Goal: Task Accomplishment & Management: Manage account settings

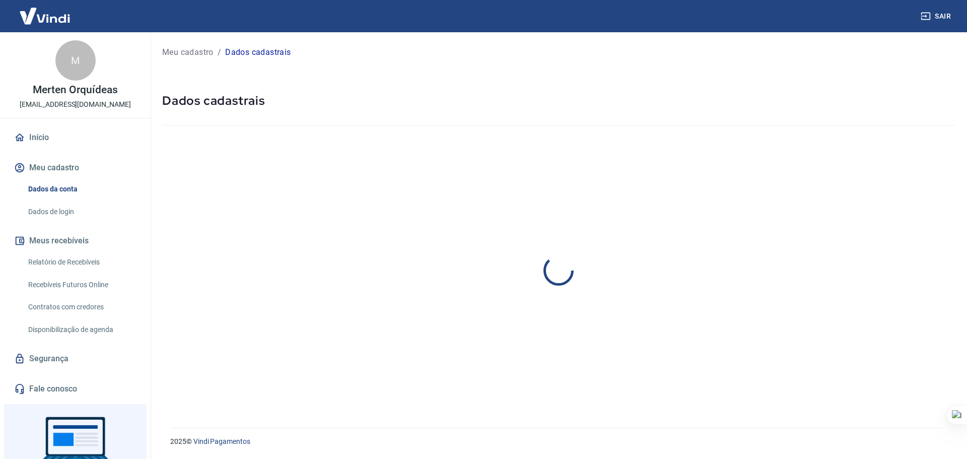
select select "SC"
select select "business"
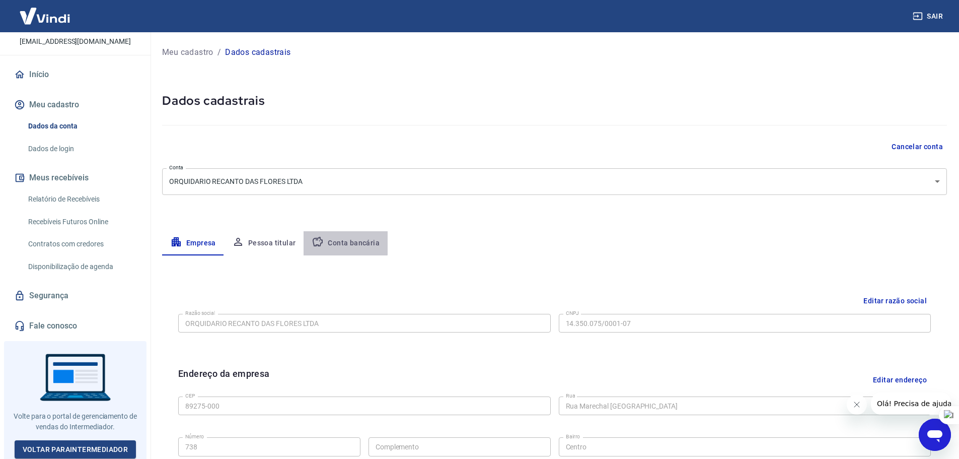
click at [321, 233] on button "Conta bancária" at bounding box center [346, 243] width 84 height 24
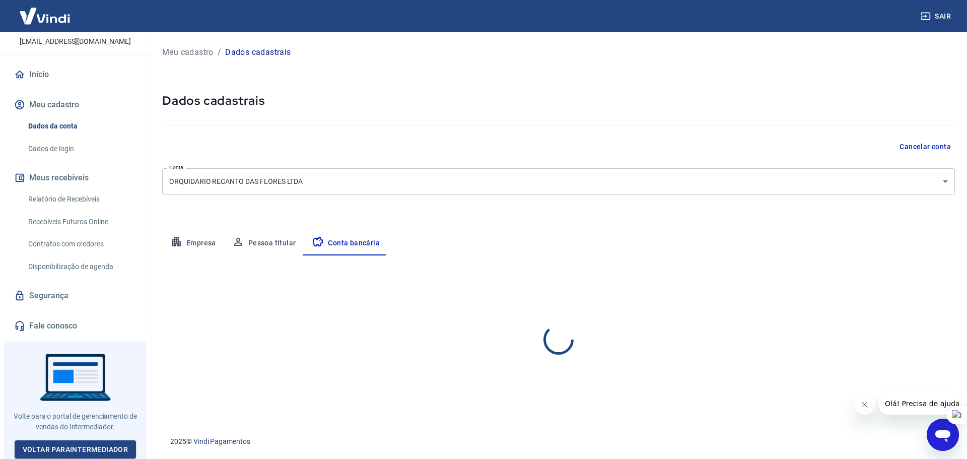
select select "1"
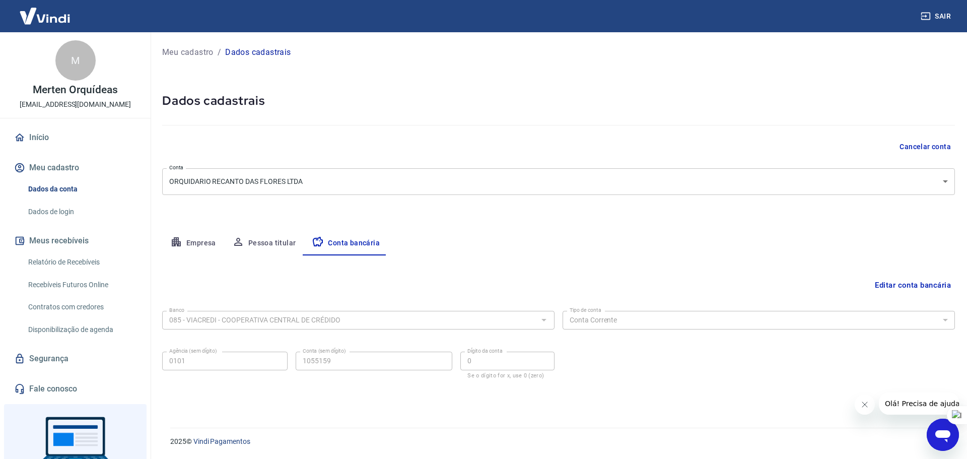
click at [50, 26] on img at bounding box center [44, 16] width 65 height 31
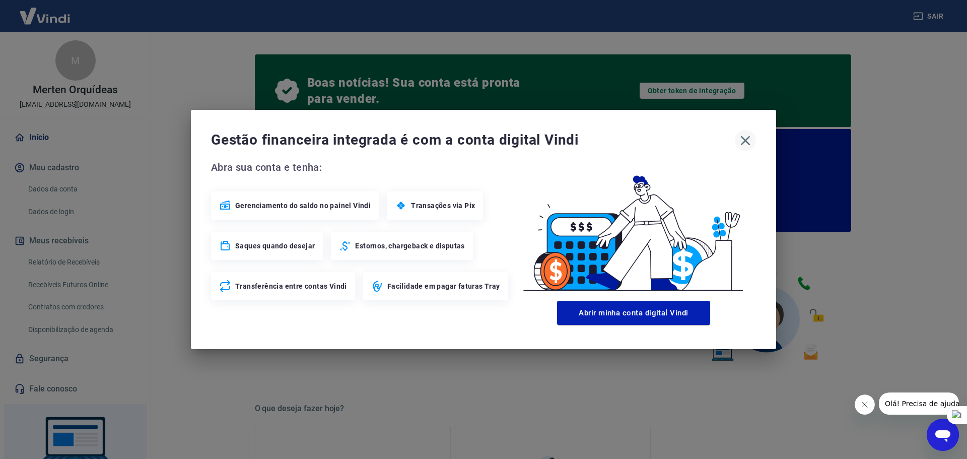
click at [741, 140] on icon "button" at bounding box center [745, 140] width 16 height 16
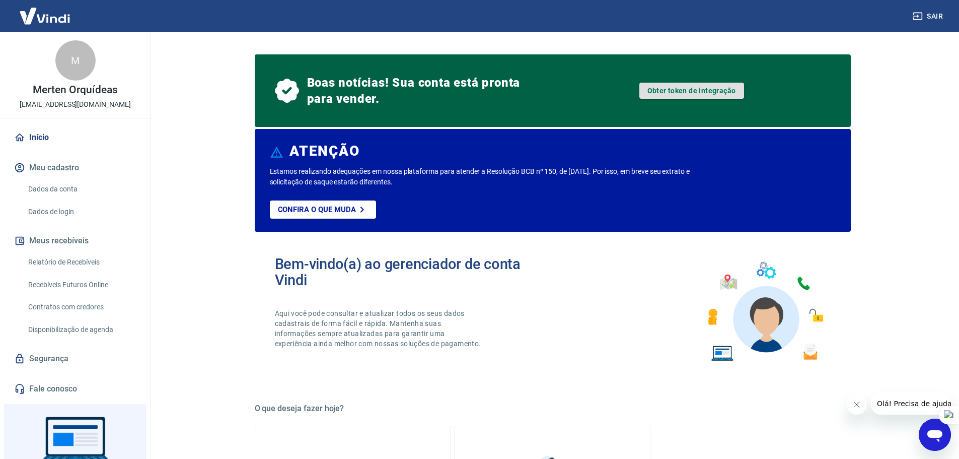
click at [696, 95] on link "Obter token de integração" at bounding box center [691, 91] width 105 height 16
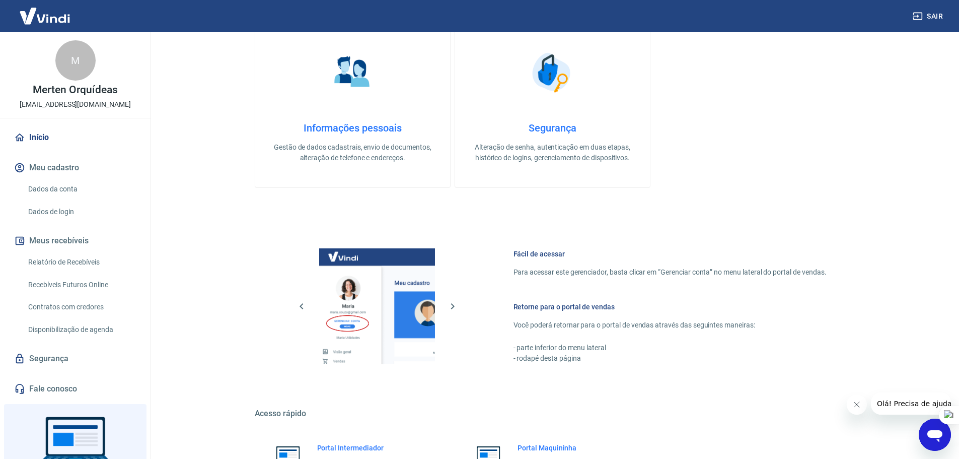
scroll to position [453, 0]
